Goal: Task Accomplishment & Management: Manage account settings

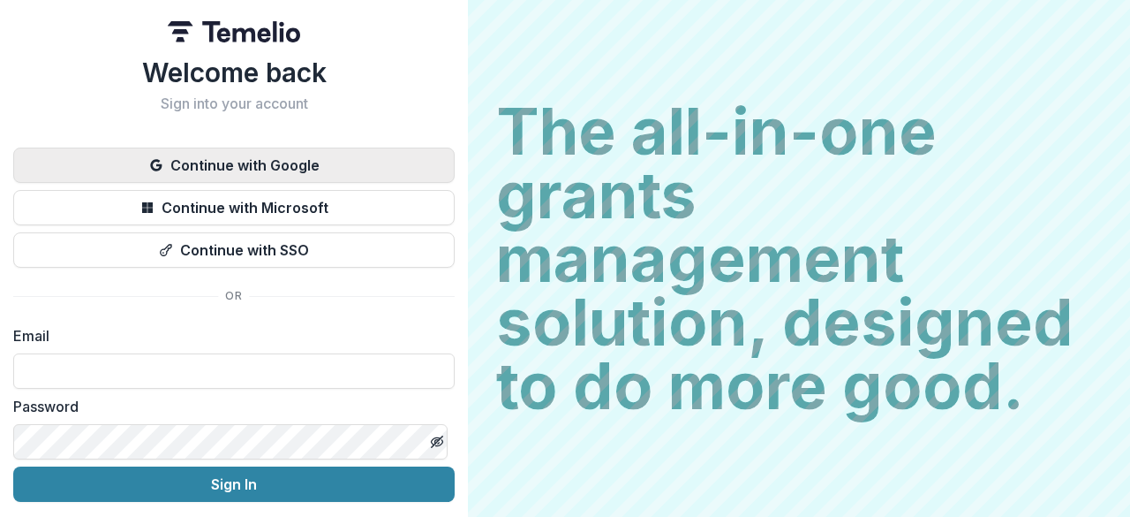
click at [314, 170] on button "Continue with Google" at bounding box center [234, 164] width 442 height 35
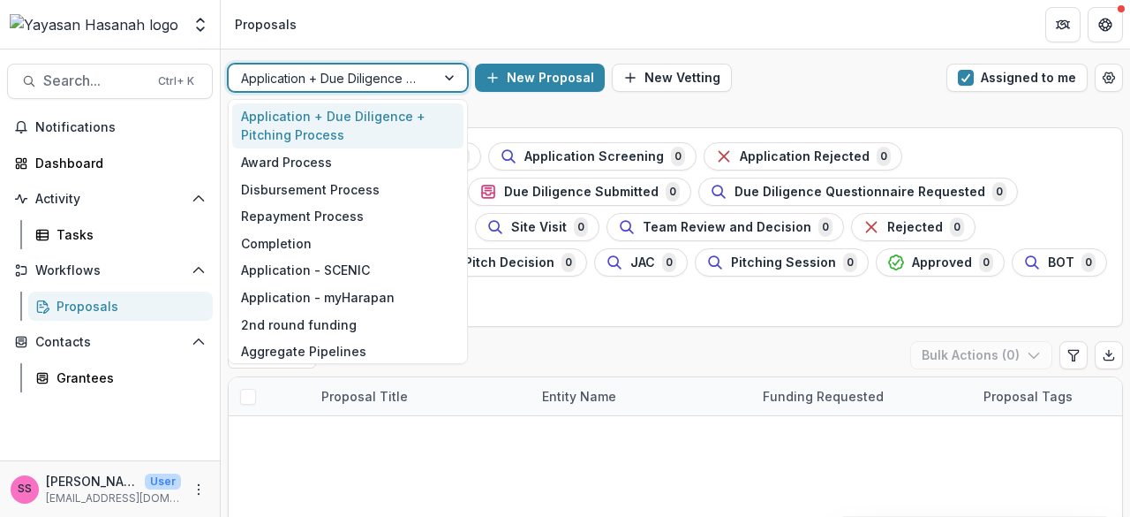
click at [427, 82] on div "Application + Due Diligence + Pitching Process" at bounding box center [332, 78] width 207 height 26
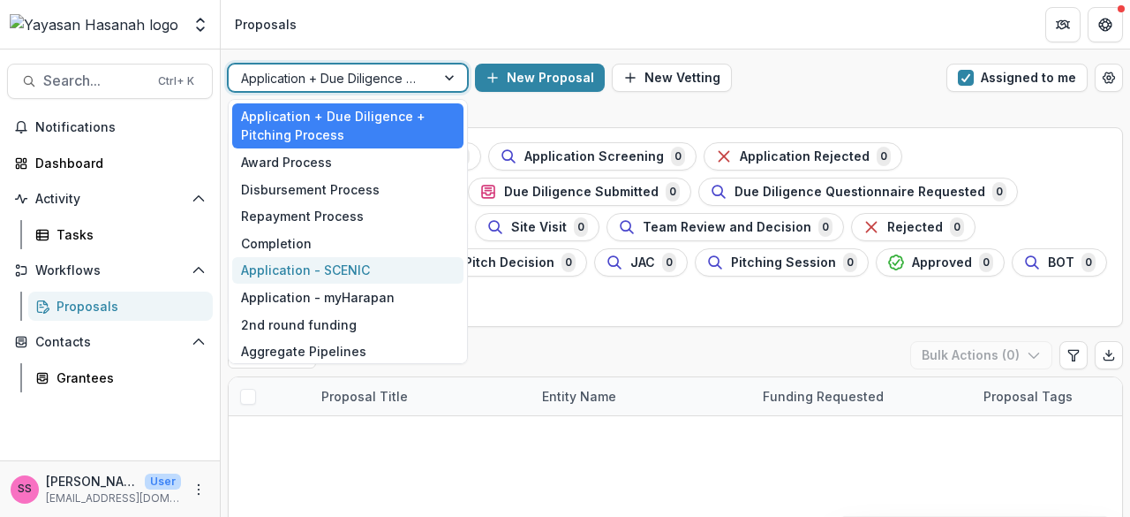
click at [359, 279] on div "Application - SCENIC" at bounding box center [347, 270] width 231 height 27
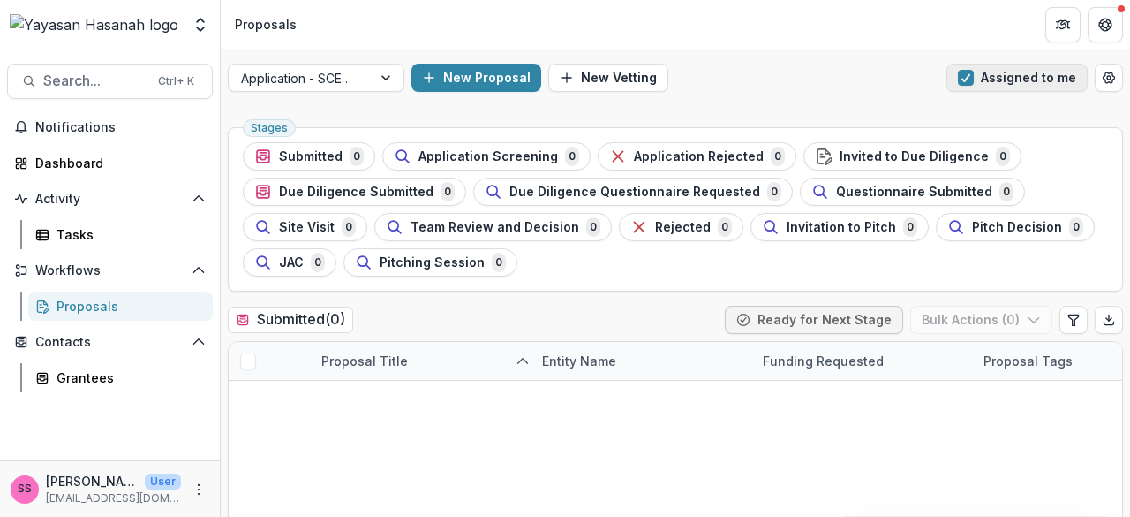
click at [968, 87] on button "Assigned to me" at bounding box center [1017, 78] width 141 height 28
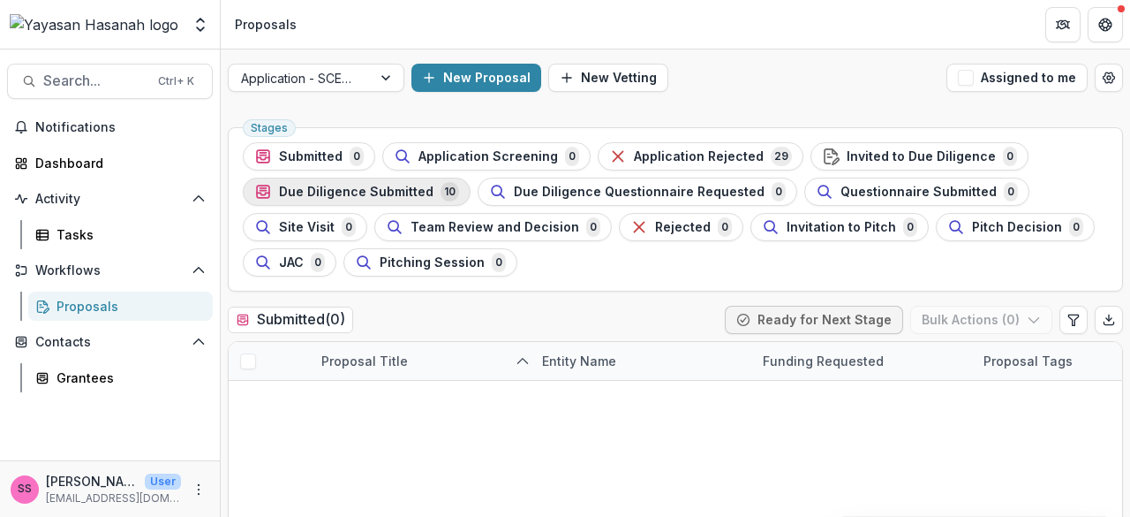
click at [393, 185] on span "Due Diligence Submitted" at bounding box center [356, 192] width 155 height 15
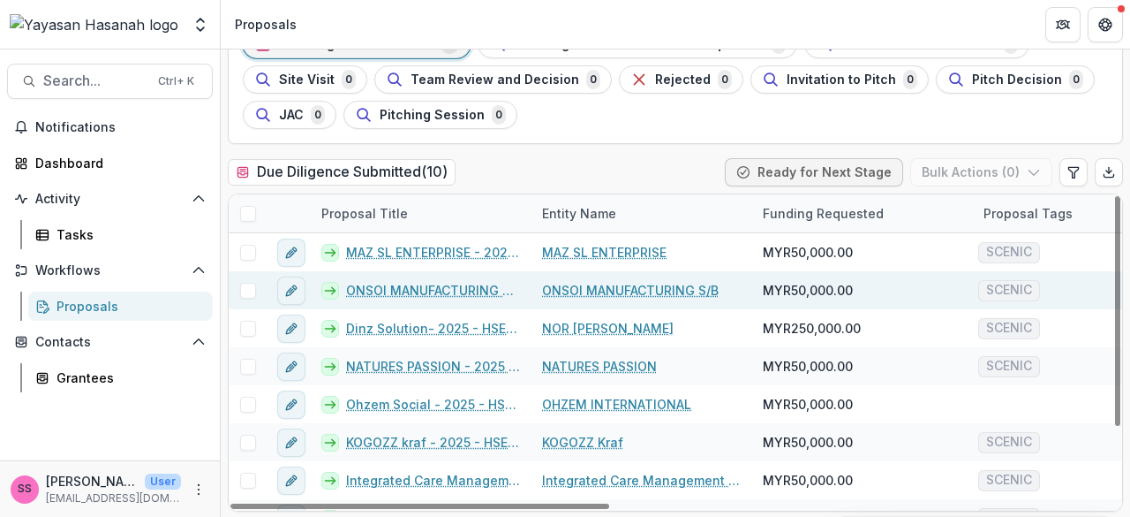
click at [468, 291] on link "ONSOI MANUFACTURING S/B - 2025 - HSEF2025 - SCENIC (1)" at bounding box center [433, 290] width 175 height 19
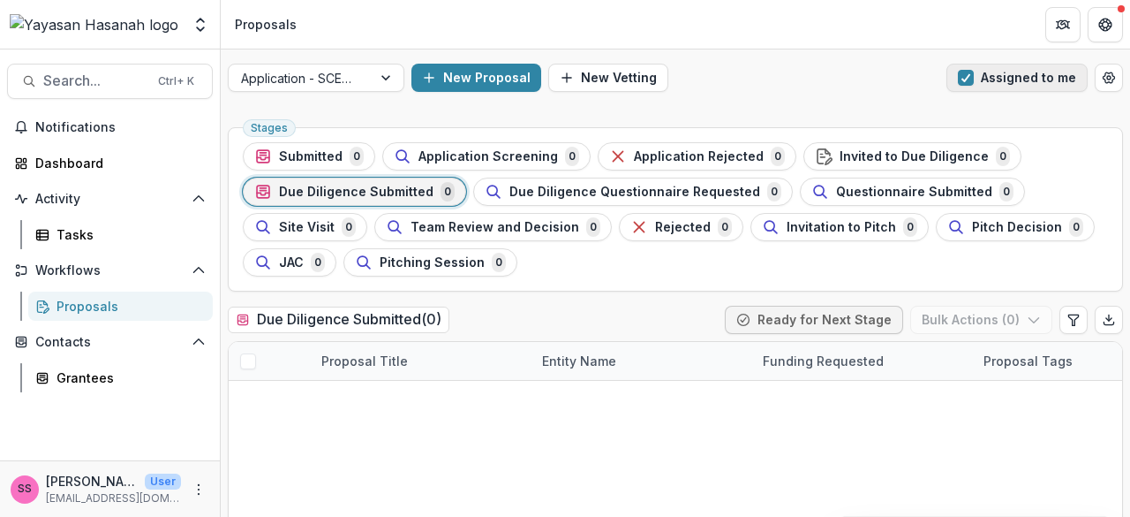
click at [968, 77] on span "button" at bounding box center [966, 78] width 16 height 16
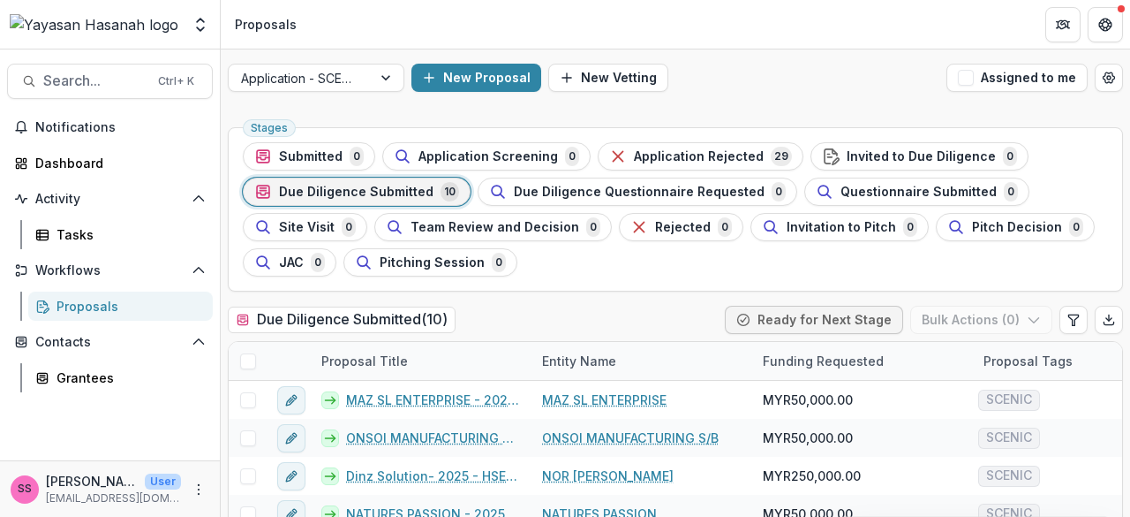
click at [380, 193] on span "Due Diligence Submitted" at bounding box center [356, 192] width 155 height 15
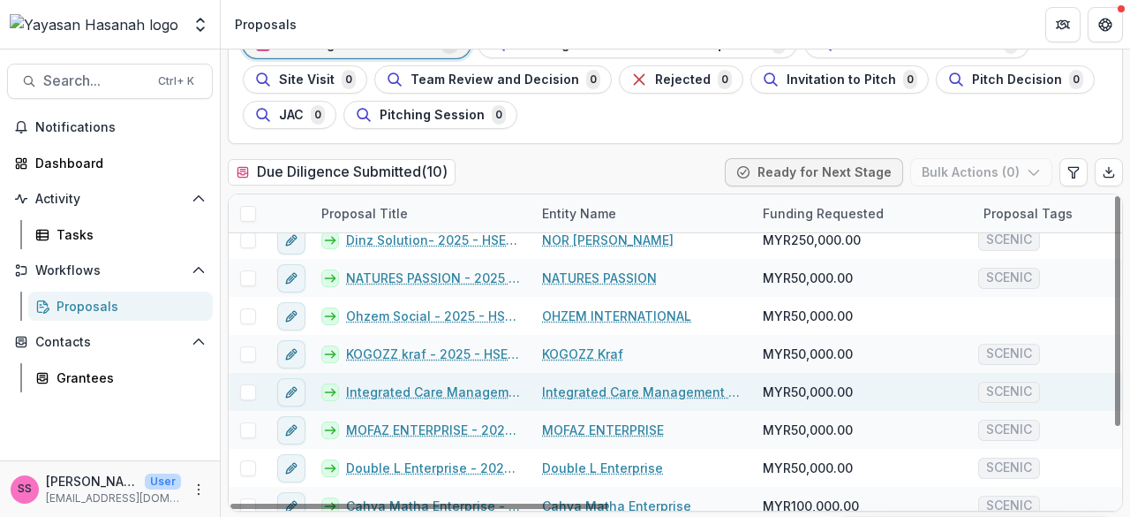
scroll to position [101, 0]
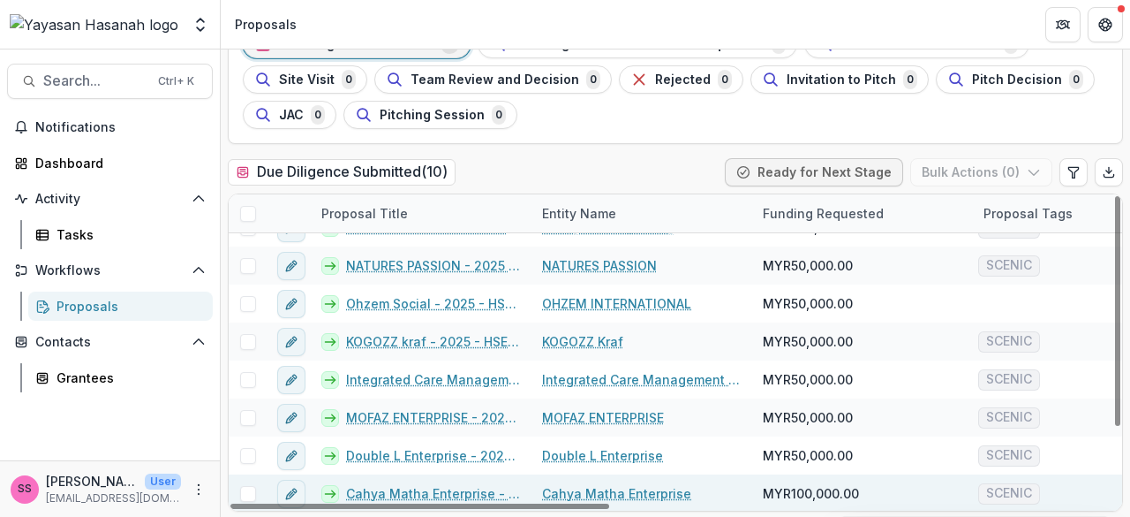
click at [438, 488] on link "Cahya Matha Enterprise - 2025 - HSEF2025 - SCENIC (1)" at bounding box center [433, 493] width 175 height 19
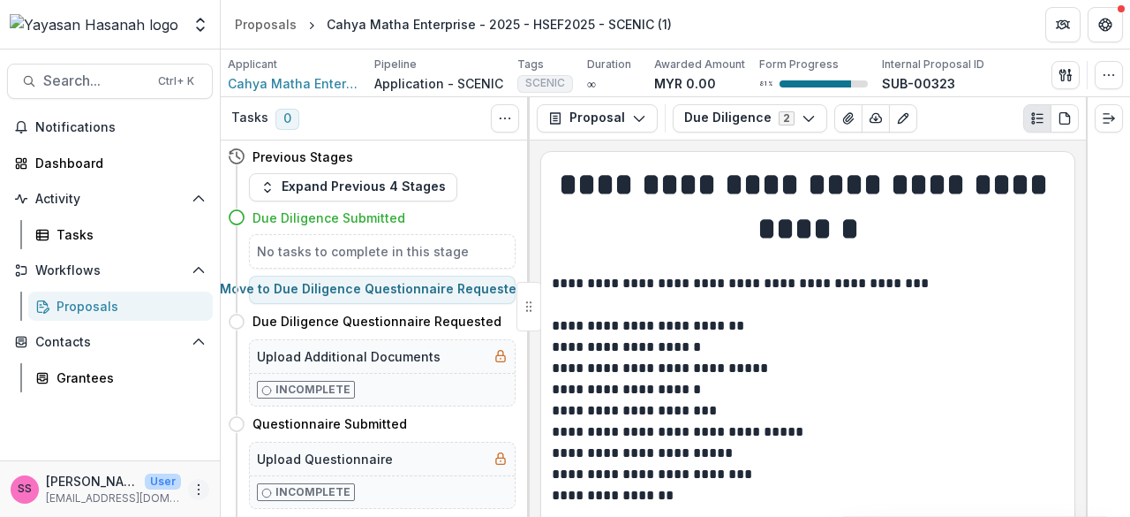
click at [199, 489] on circle "More" at bounding box center [199, 488] width 1 height 1
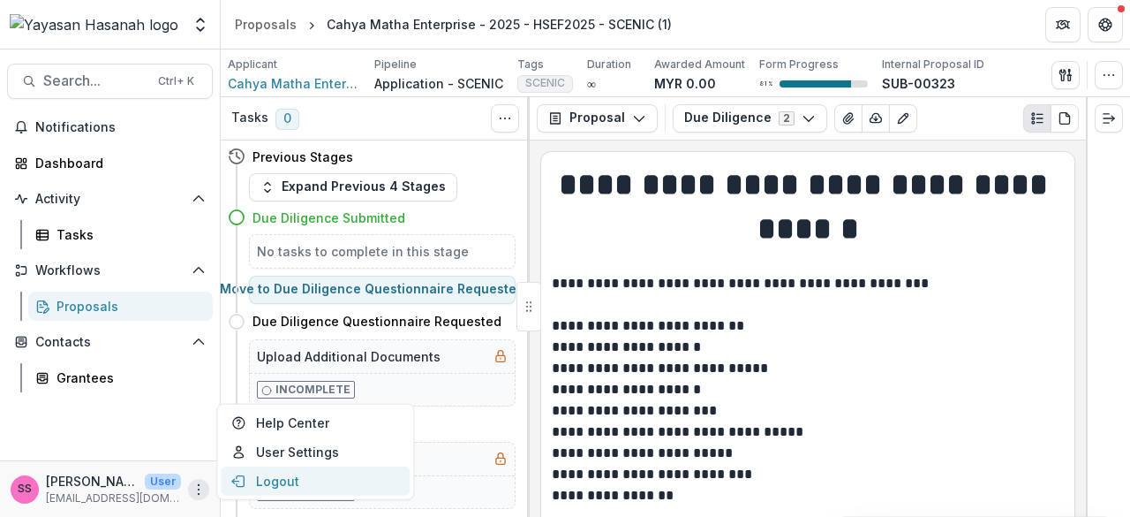
click at [273, 469] on button "Logout" at bounding box center [315, 480] width 189 height 29
